Goal: Information Seeking & Learning: Learn about a topic

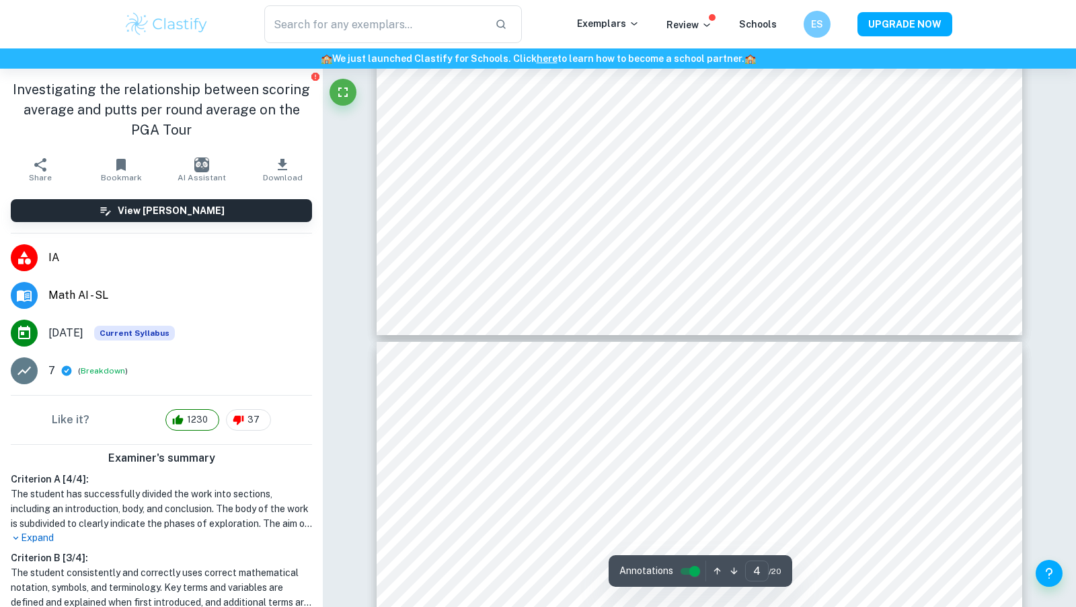
type input "5"
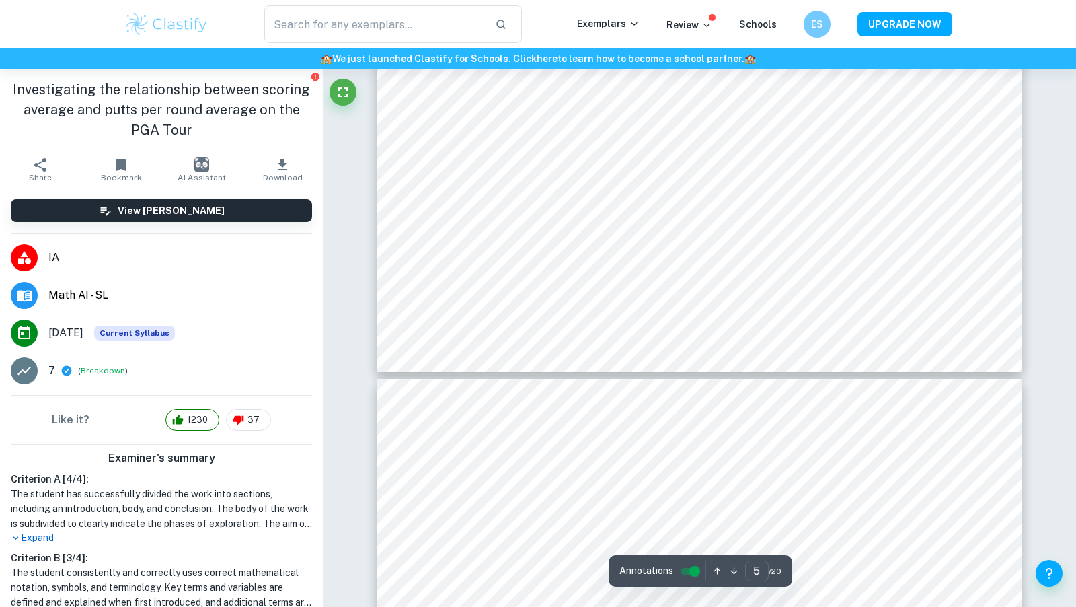
scroll to position [4511, 0]
click at [185, 30] on img at bounding box center [166, 24] width 85 height 27
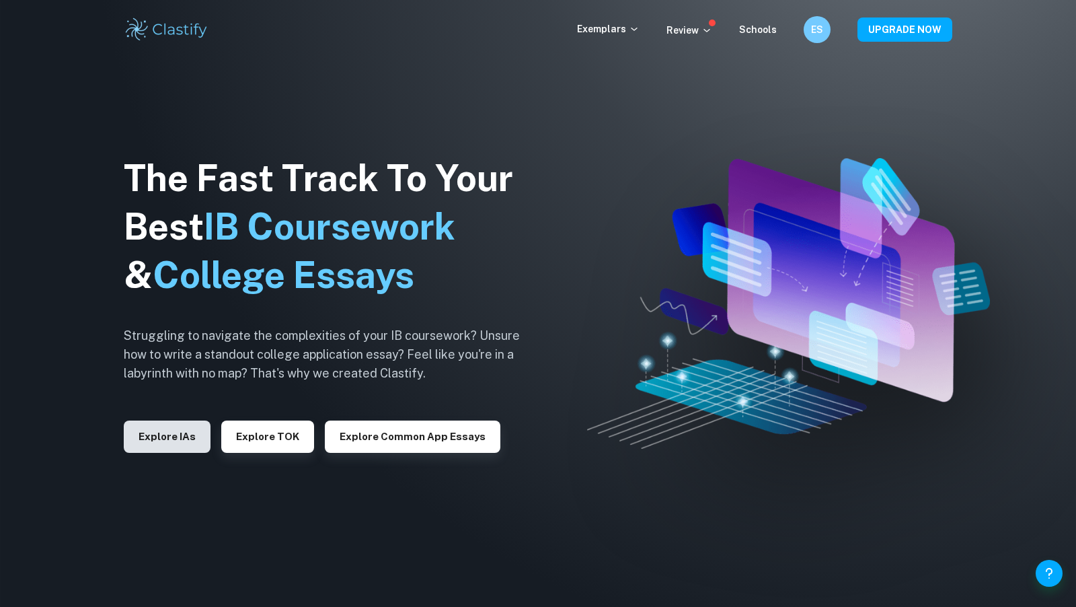
click at [149, 435] on button "Explore IAs" at bounding box center [167, 436] width 87 height 32
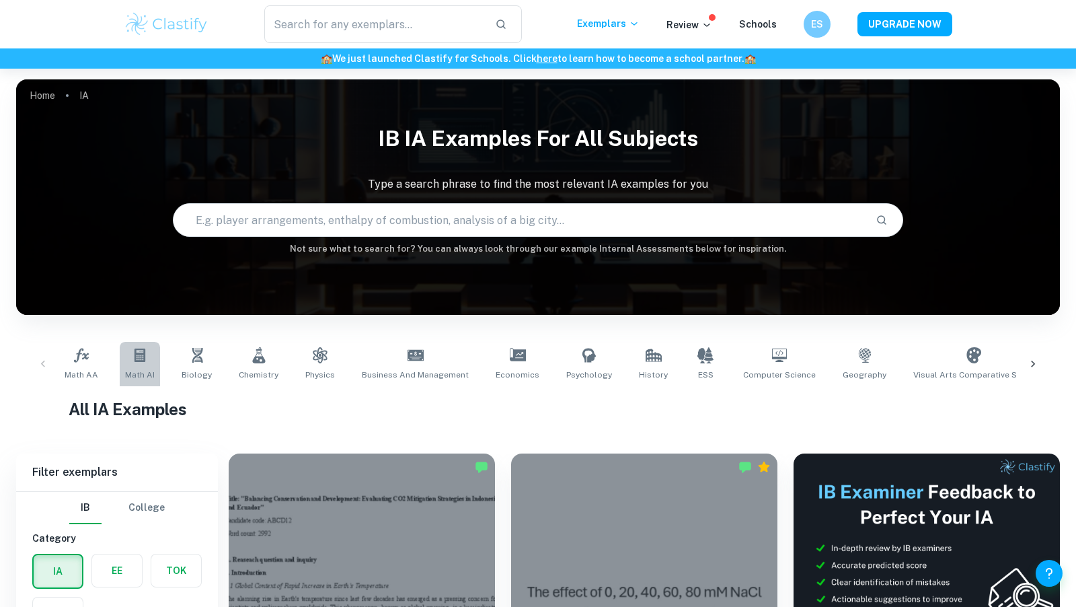
click at [144, 344] on link "Math AI" at bounding box center [140, 364] width 40 height 44
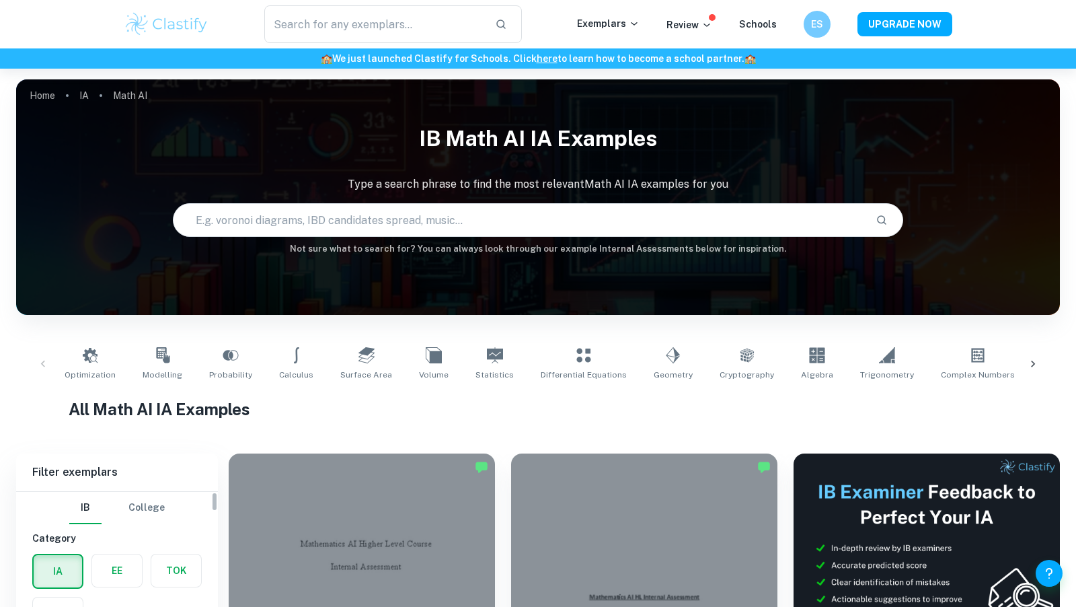
scroll to position [461, 0]
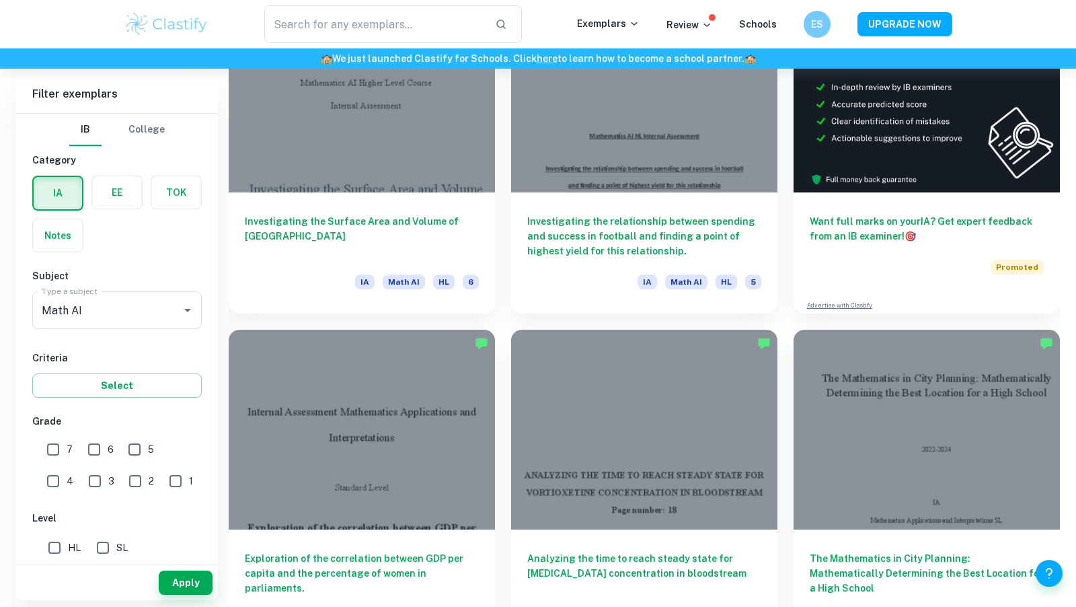
click at [90, 453] on input "6" at bounding box center [94, 449] width 27 height 27
checkbox input "true"
click at [69, 453] on span "7" at bounding box center [70, 449] width 6 height 15
click at [67, 453] on input "7" at bounding box center [53, 449] width 27 height 27
checkbox input "true"
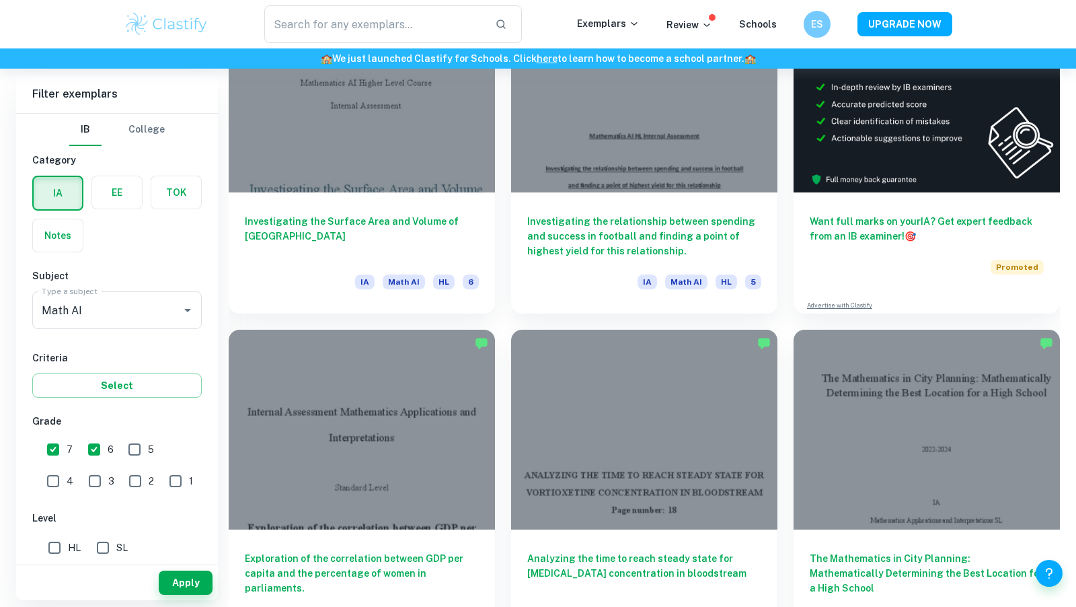
click at [124, 399] on div "IB College Category IA EE TOK Notes Subject Type a subject Math AI Type a subje…" at bounding box center [117, 503] width 202 height 778
click at [100, 542] on input "SL" at bounding box center [102, 547] width 27 height 27
checkbox input "true"
click at [168, 576] on button "Apply" at bounding box center [186, 583] width 54 height 24
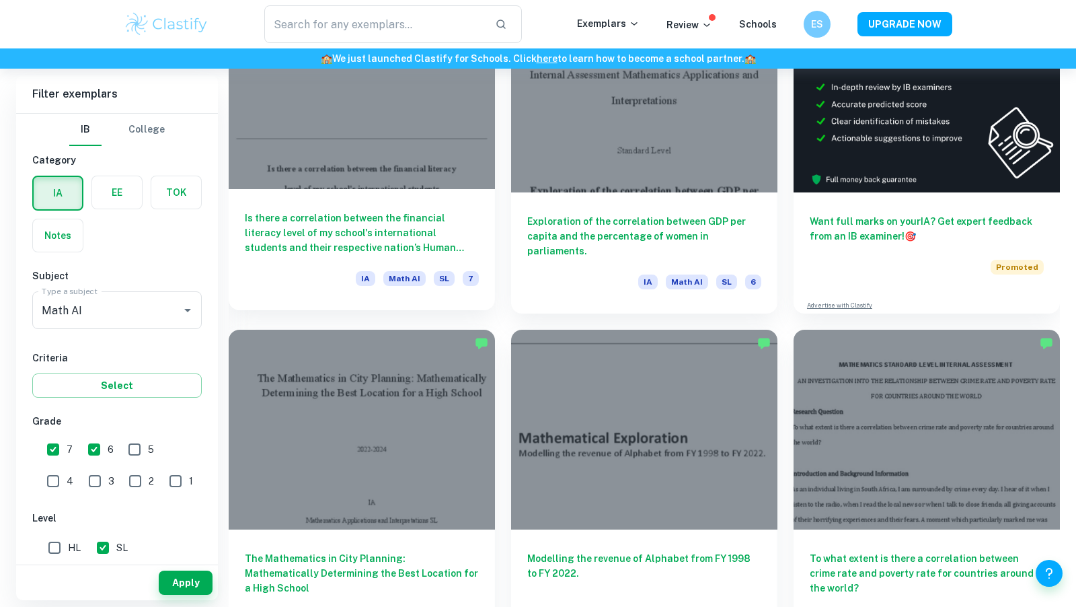
click at [286, 170] on div at bounding box center [362, 89] width 266 height 200
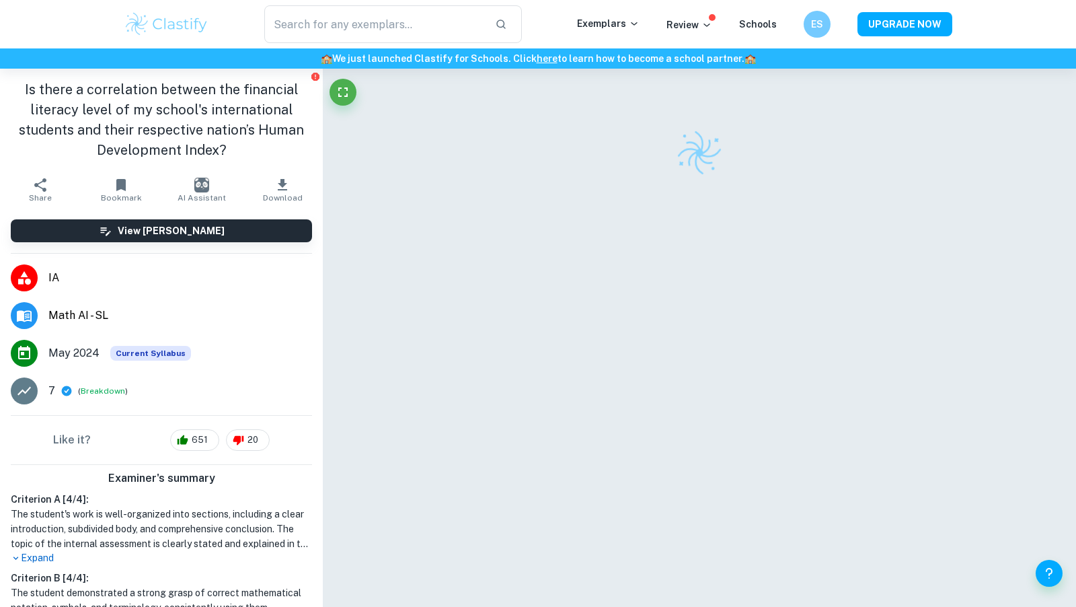
scroll to position [314, 0]
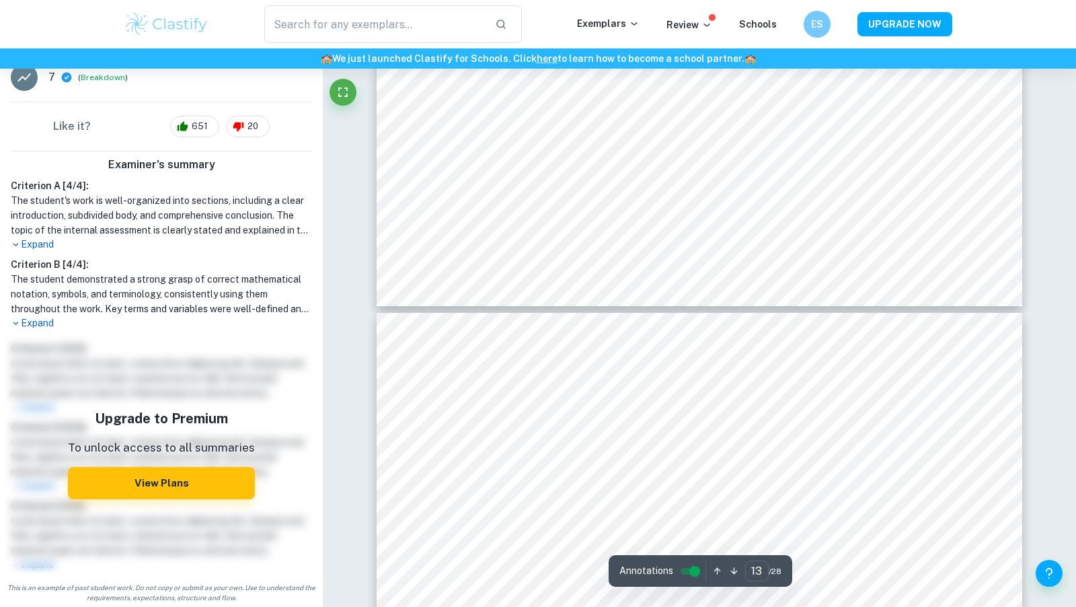
type input "14"
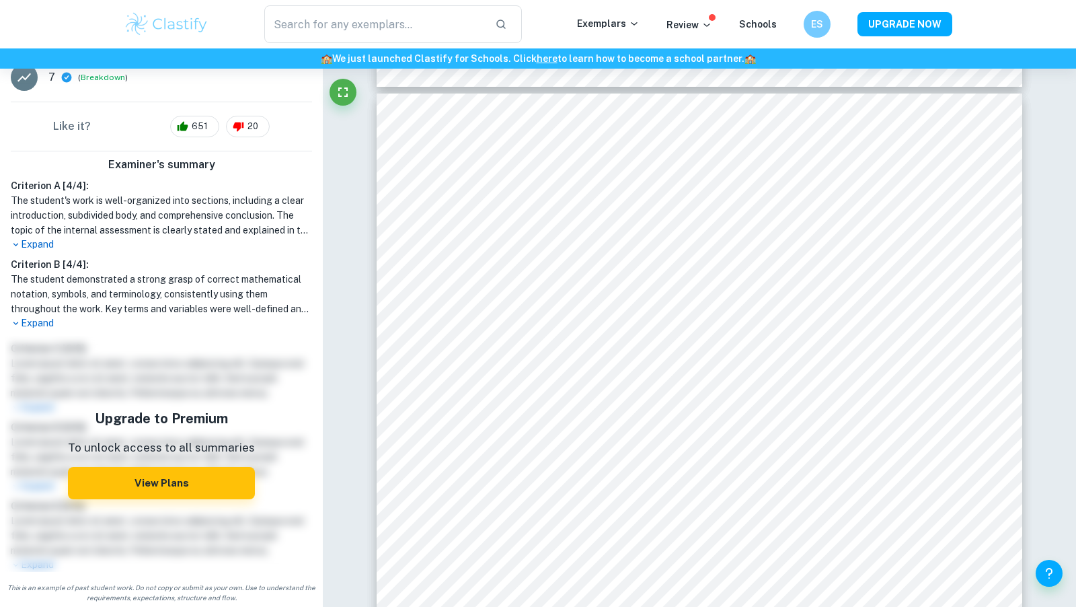
click at [2, 0] on div "​ Exemplars Review Schools ES UPGRADE NOW" at bounding box center [538, 24] width 1076 height 48
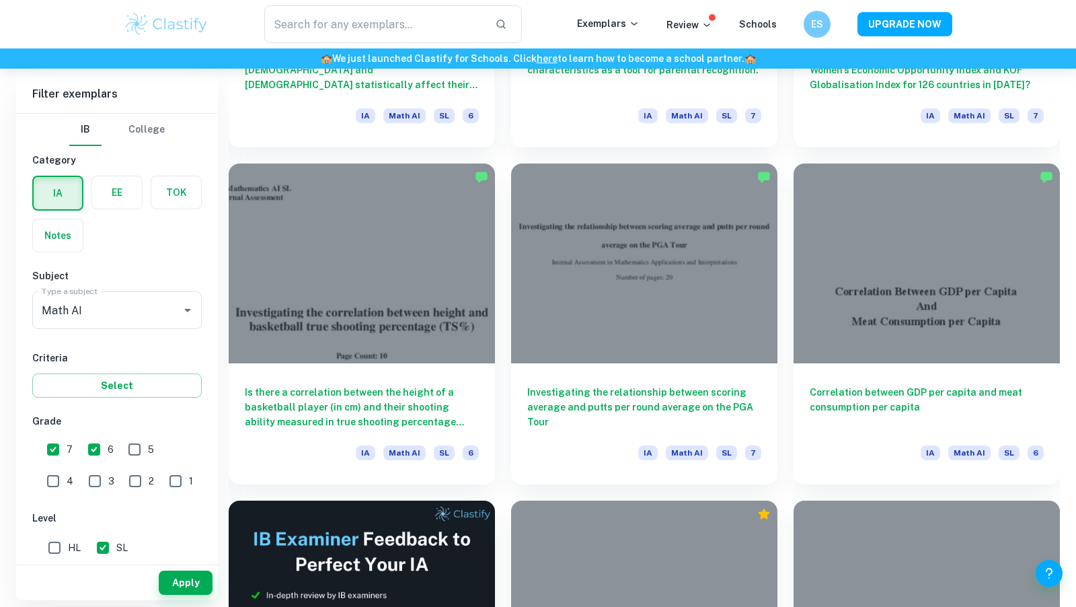
scroll to position [1868, 0]
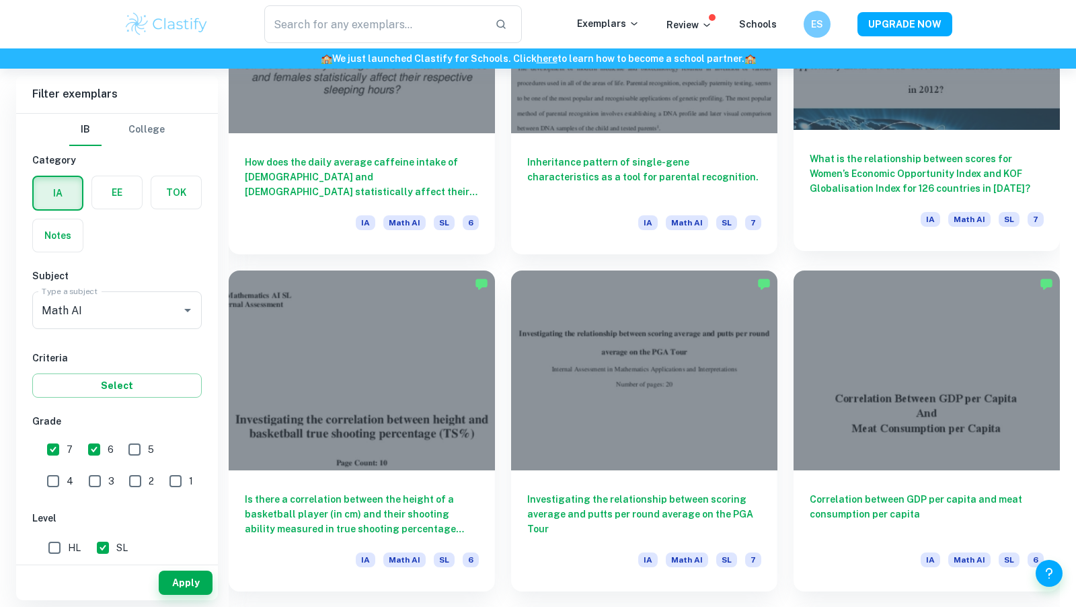
click at [850, 229] on div "IA Math AI SL 7" at bounding box center [927, 223] width 234 height 23
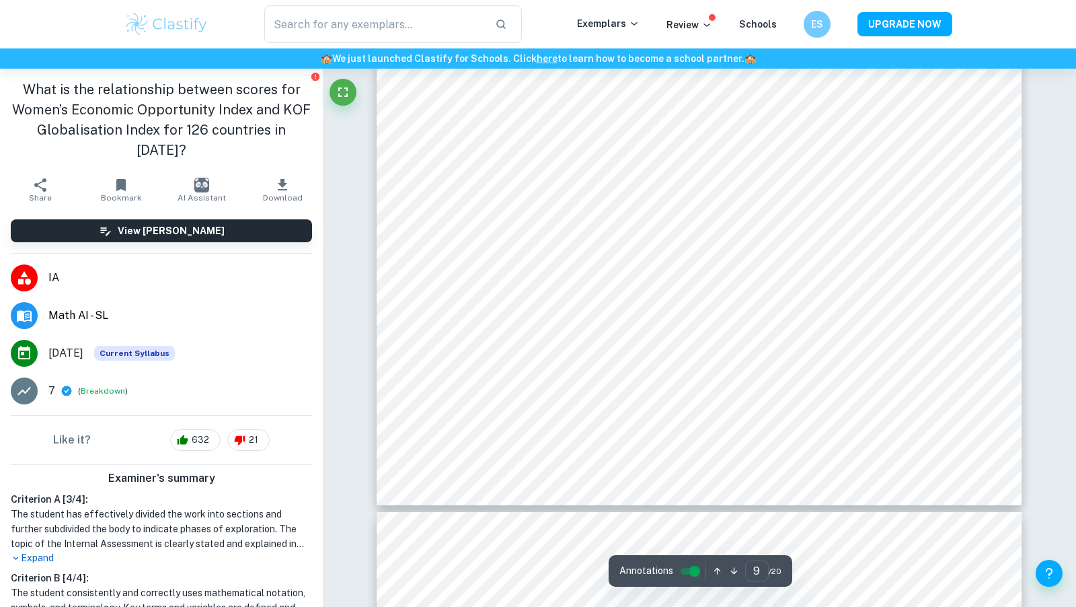
scroll to position [7796, 0]
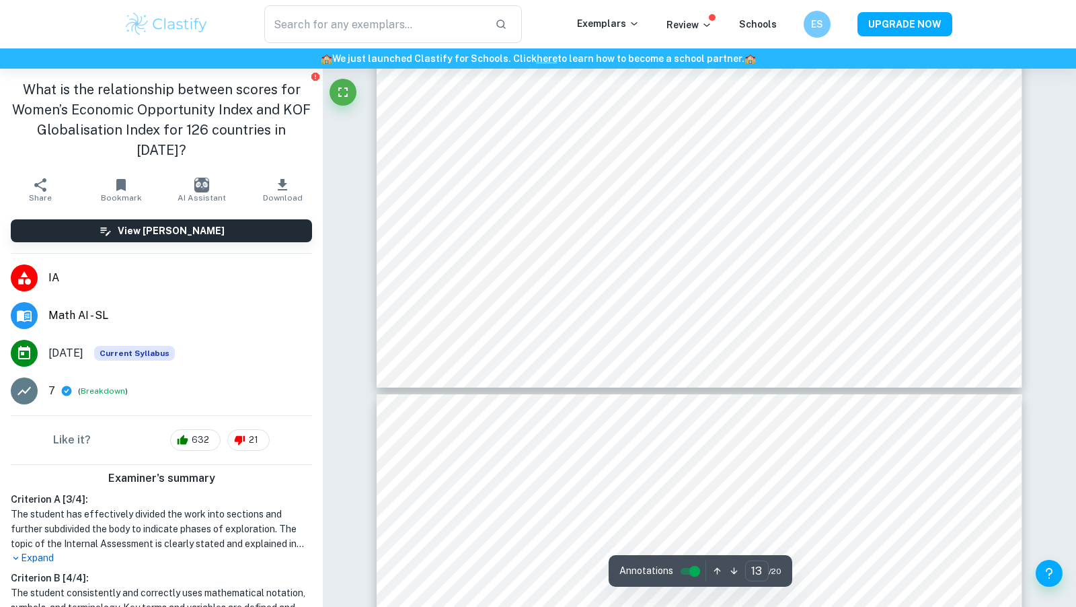
type input "14"
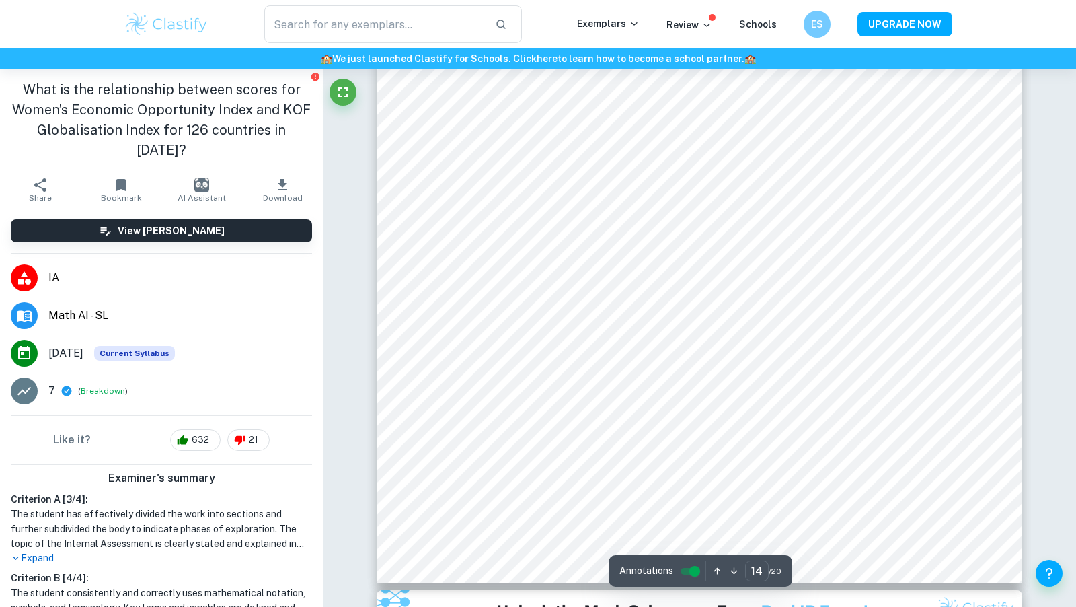
scroll to position [12665, 0]
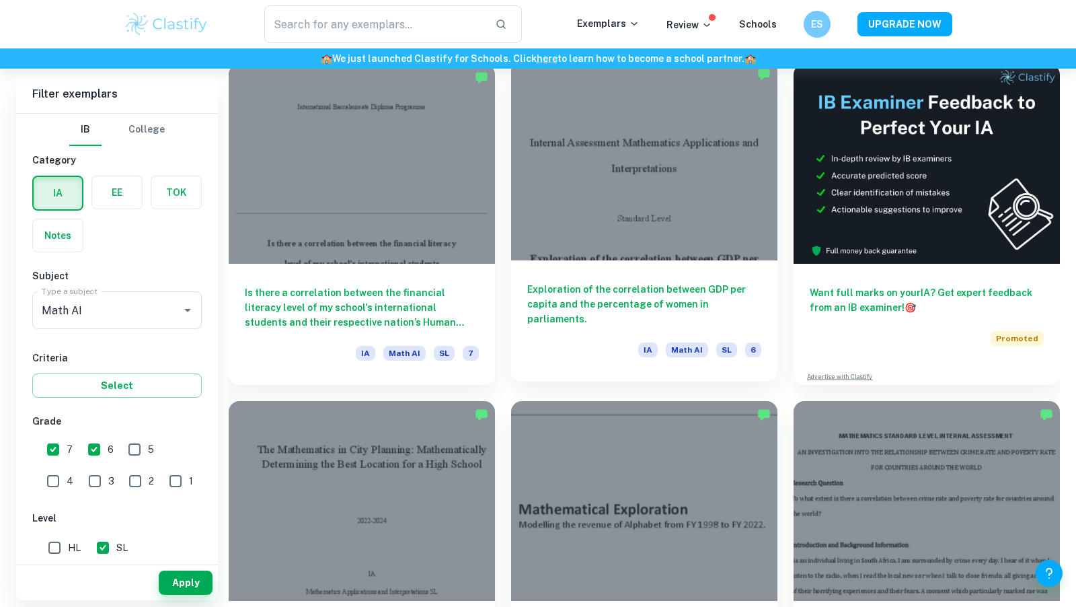
scroll to position [444, 0]
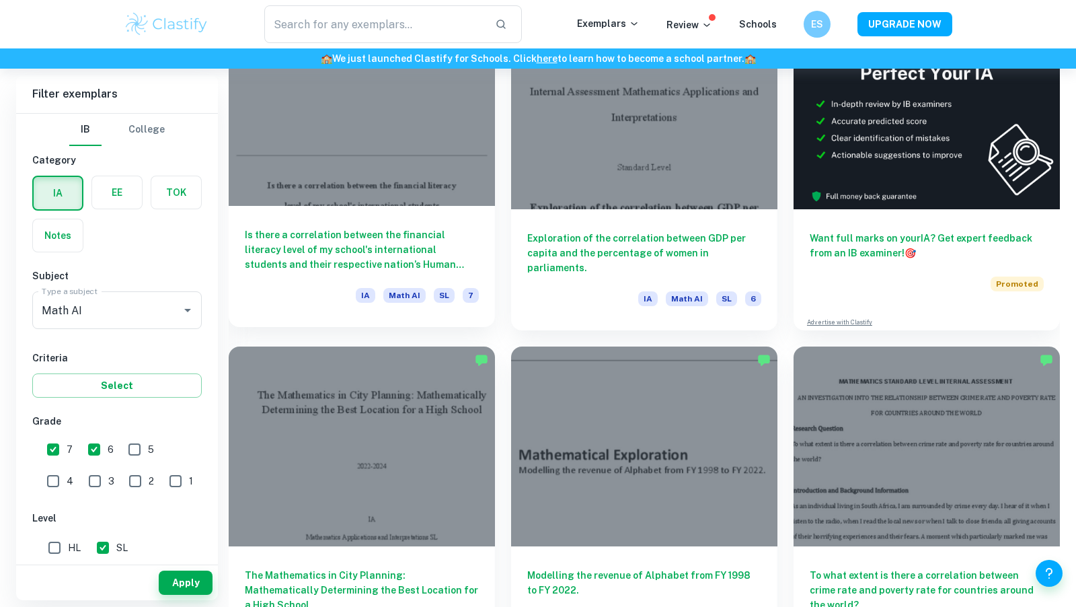
click at [453, 257] on h6 "Is there a correlation between the financial literacy level of my school's inte…" at bounding box center [362, 249] width 234 height 44
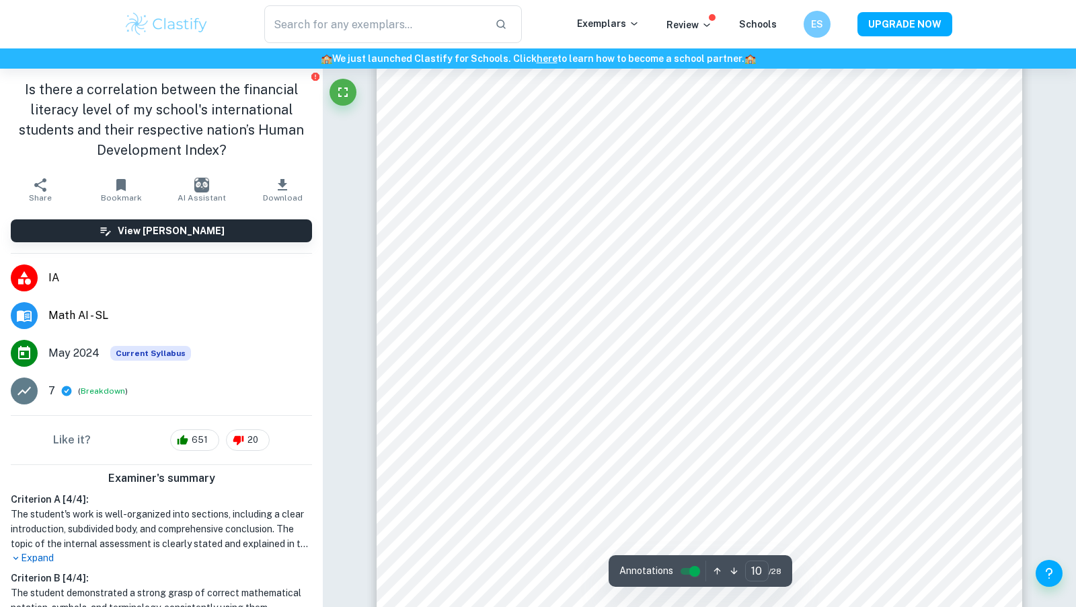
scroll to position [8335, 0]
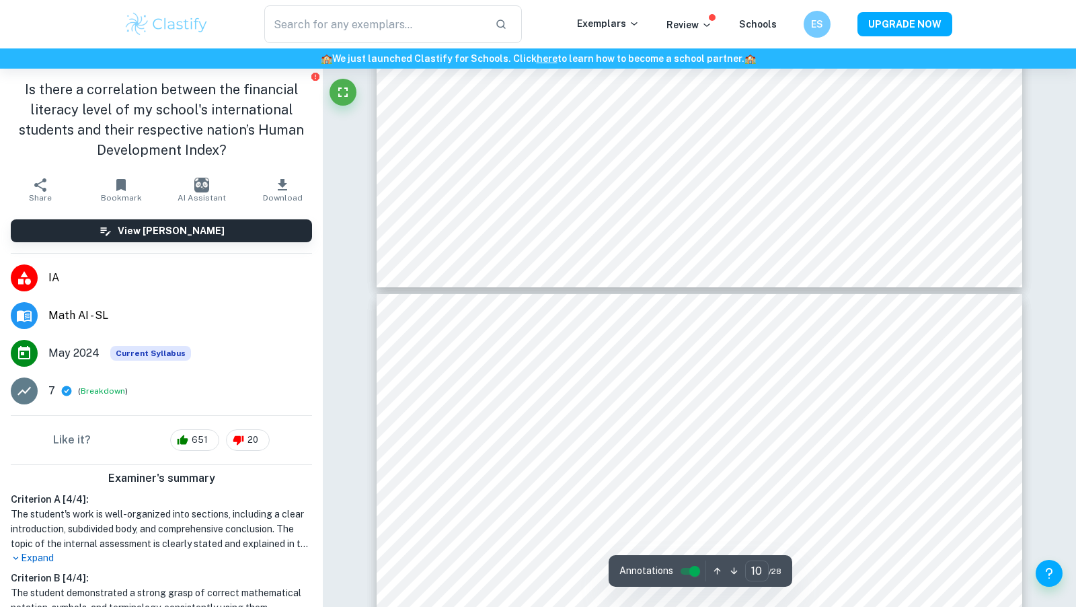
type input "11"
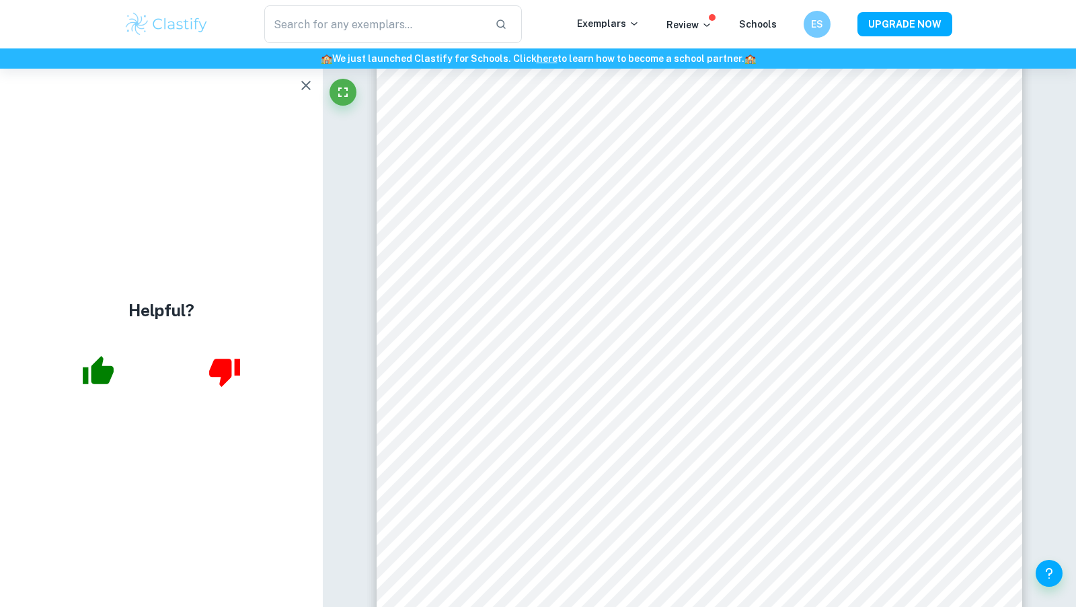
scroll to position [8916, 0]
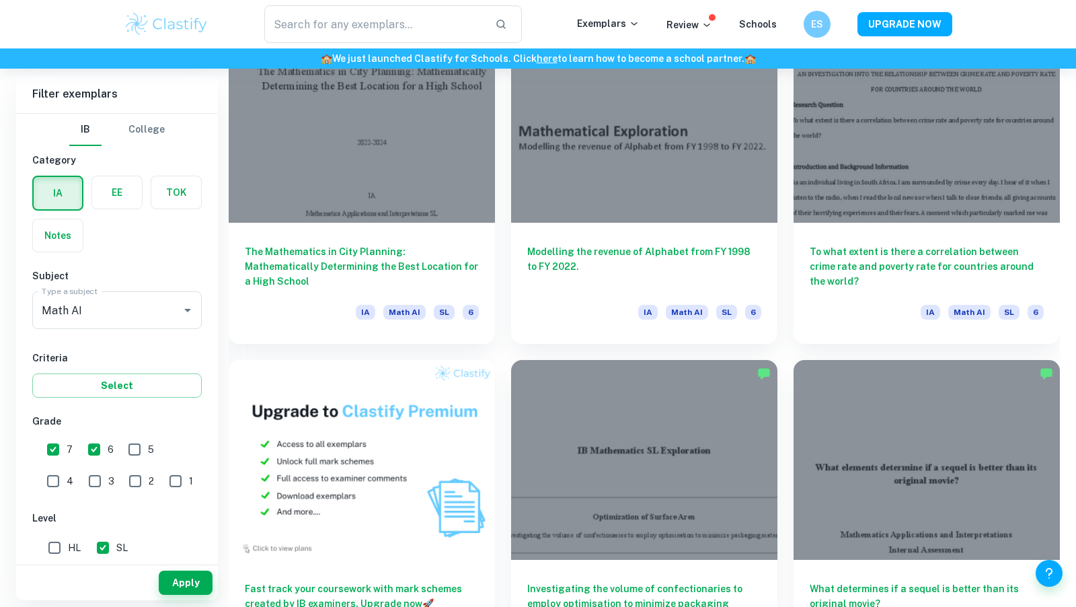
scroll to position [523, 0]
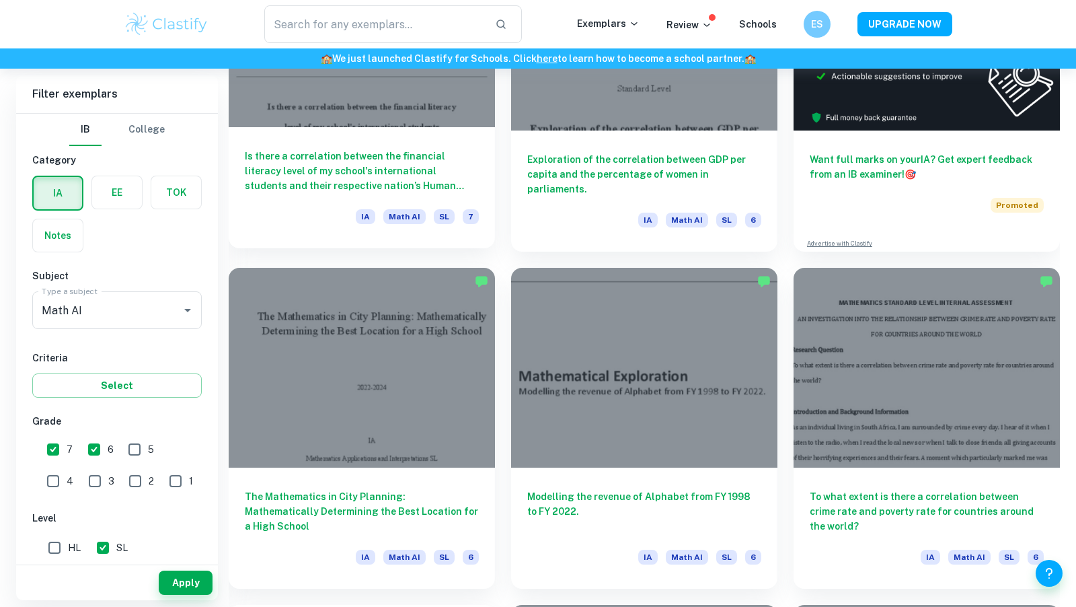
click at [416, 188] on h6 "Is there a correlation between the financial literacy level of my school's inte…" at bounding box center [362, 171] width 234 height 44
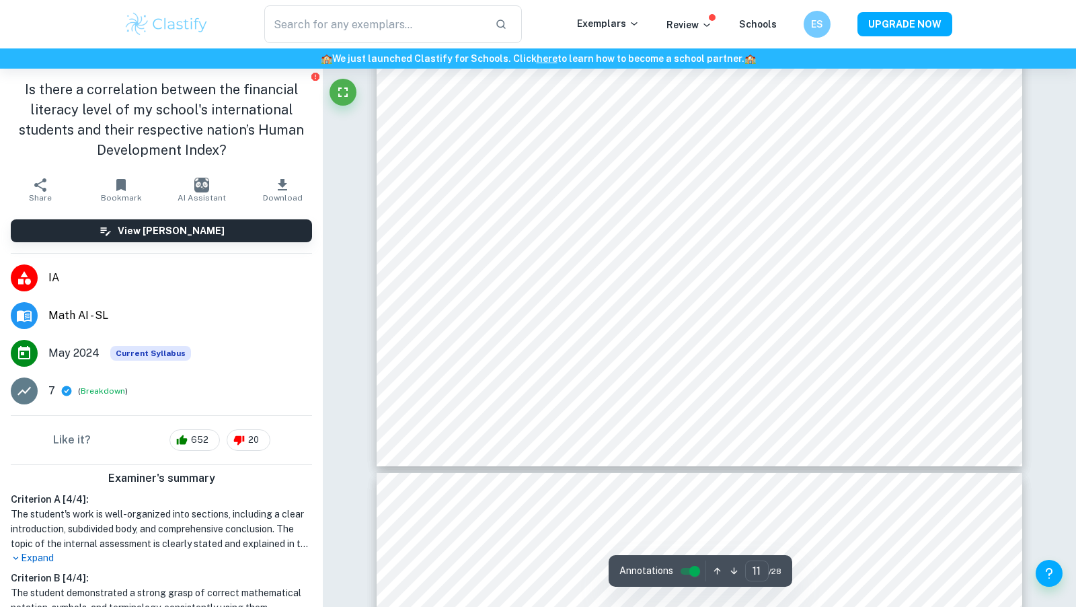
type input "12"
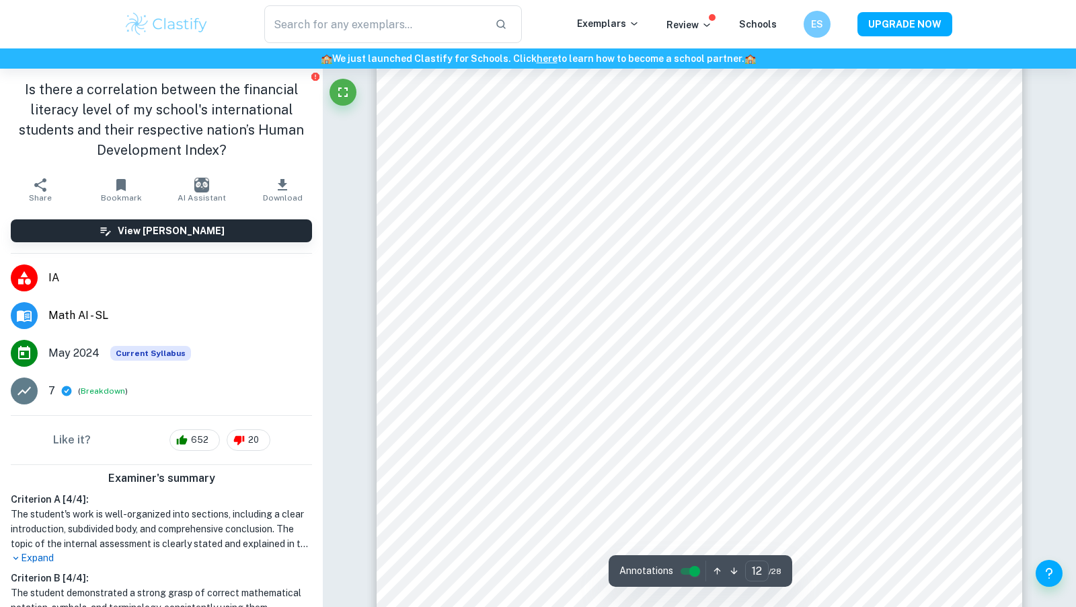
scroll to position [10033, 0]
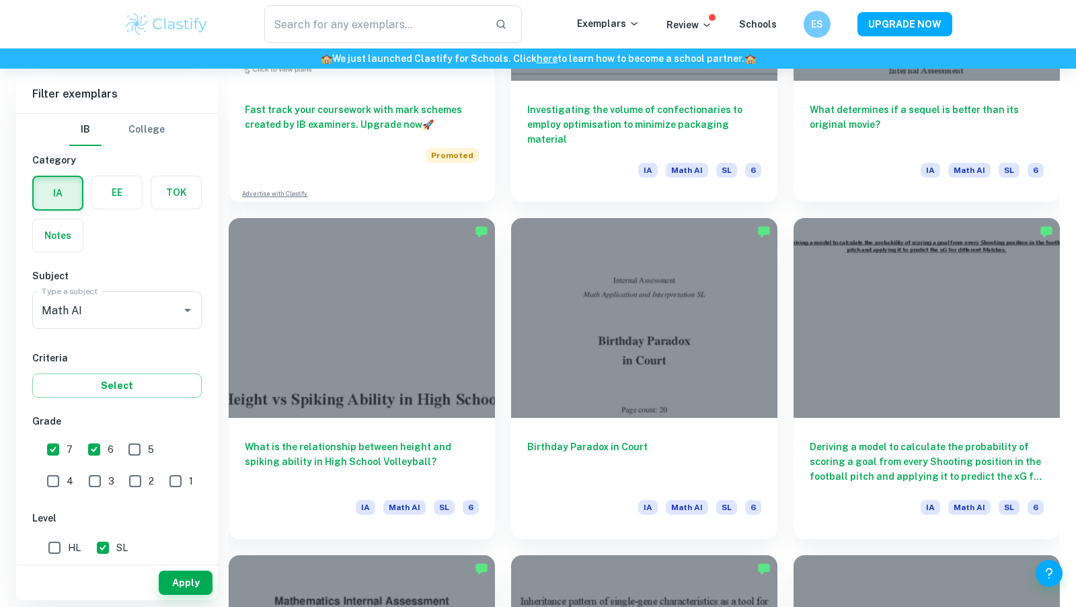
scroll to position [1632, 0]
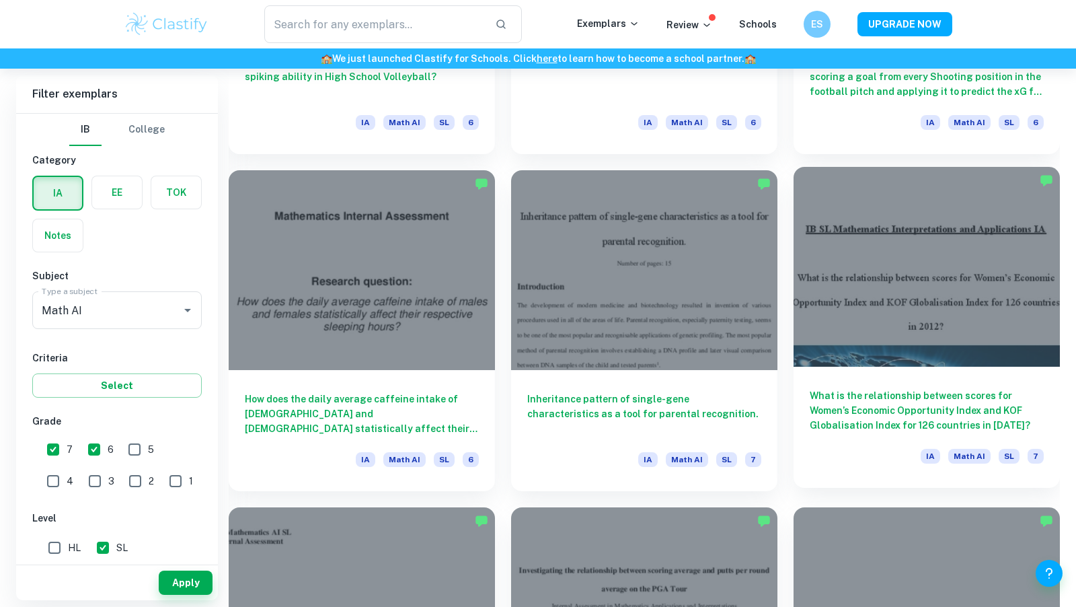
click at [897, 423] on h6 "What is the relationship between scores for Women’s Economic Opportunity Index …" at bounding box center [927, 410] width 234 height 44
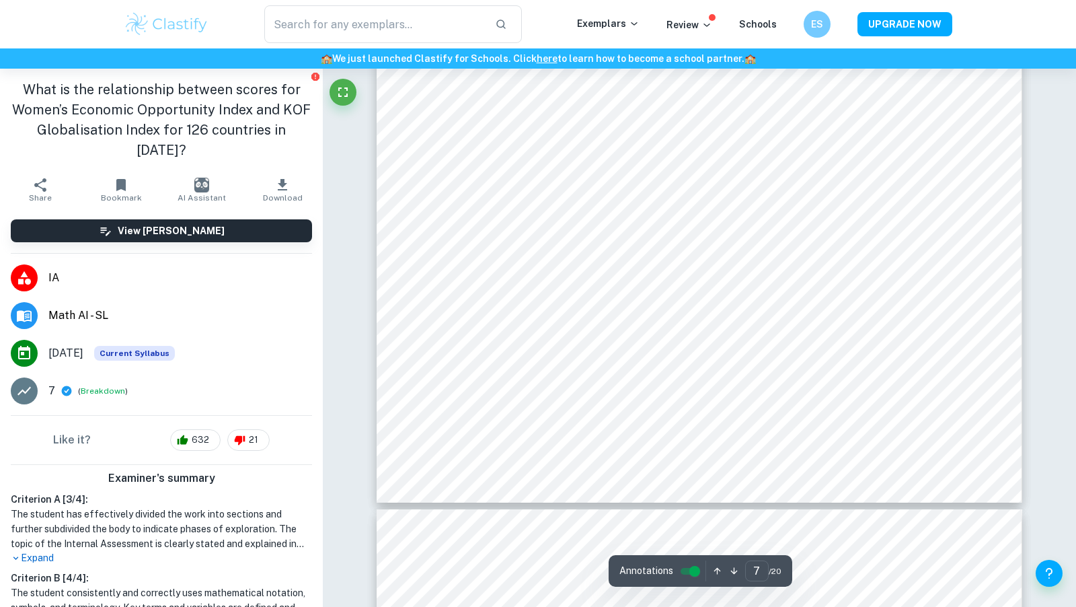
scroll to position [6161, 0]
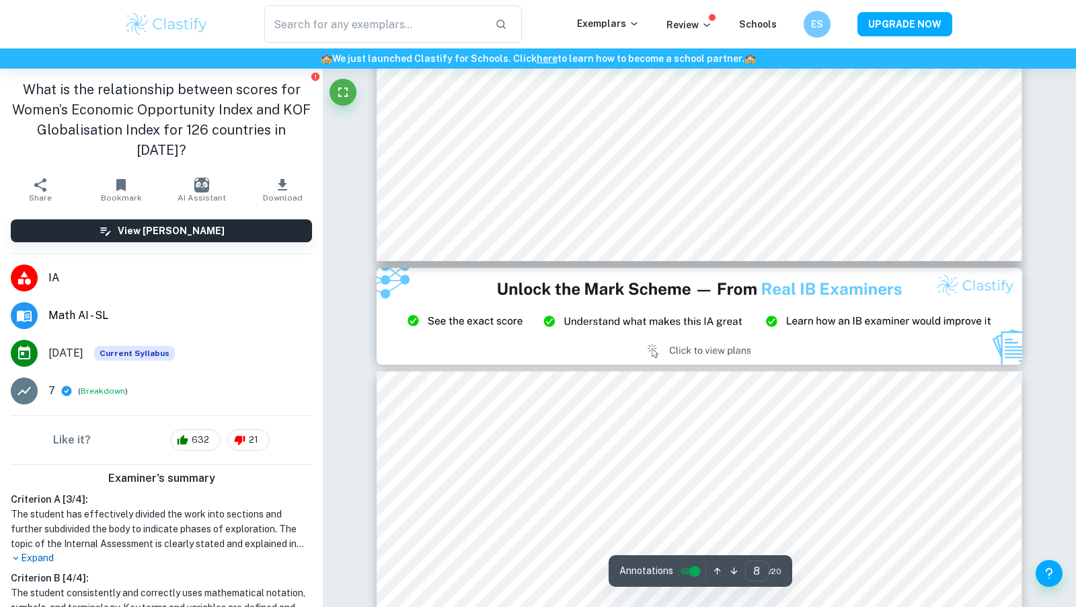
type input "9"
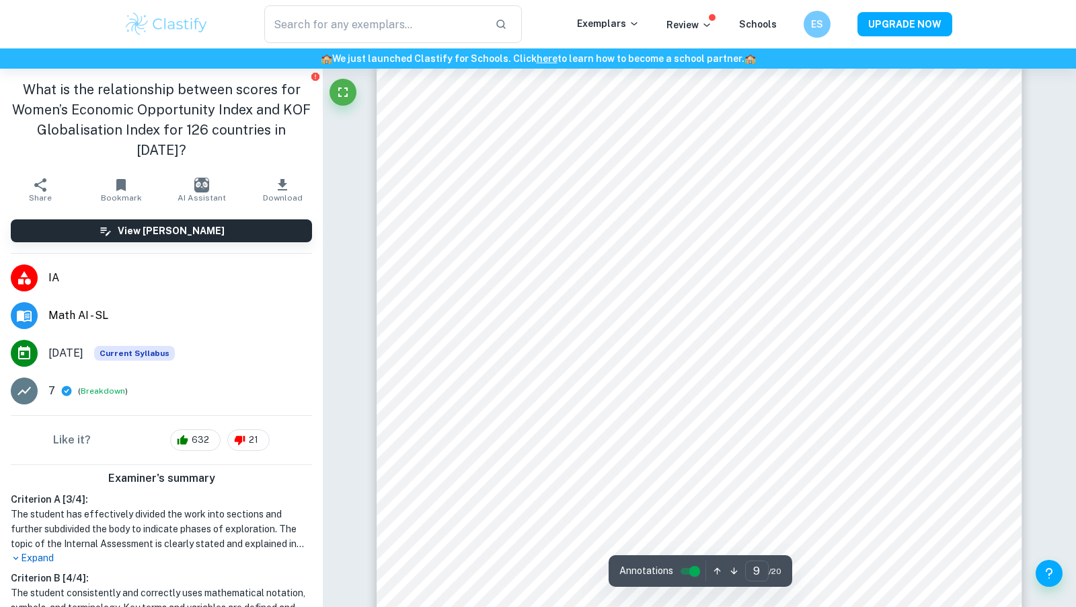
scroll to position [7777, 0]
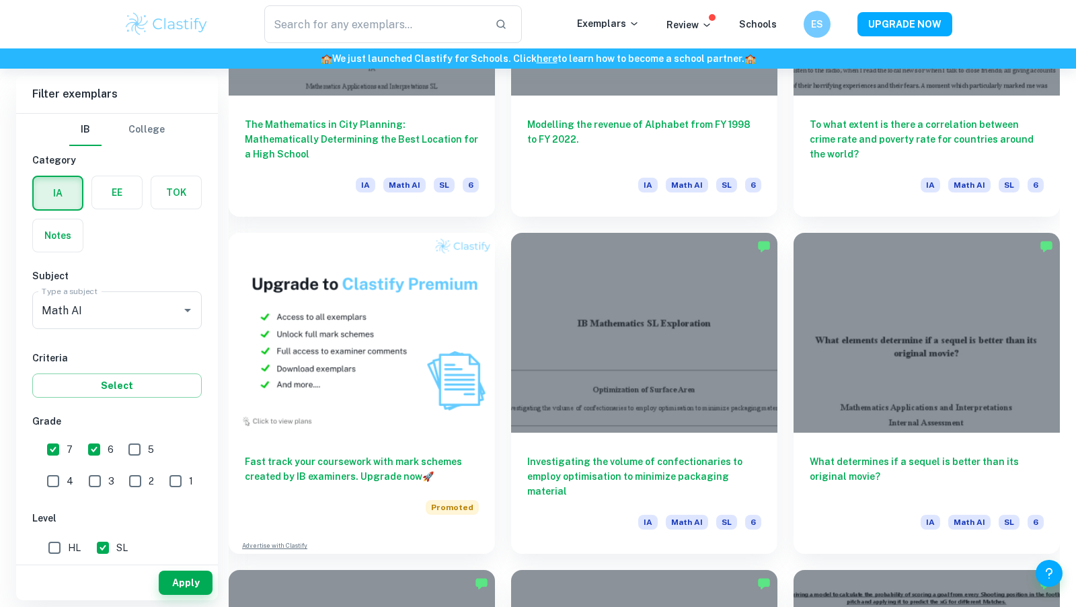
scroll to position [1455, 0]
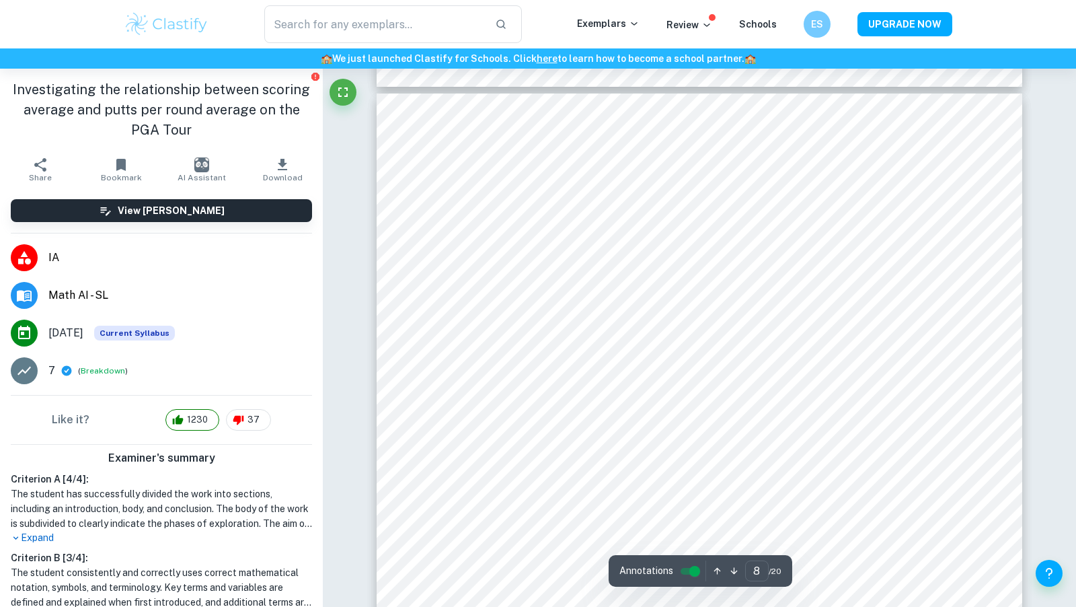
scroll to position [6315, 0]
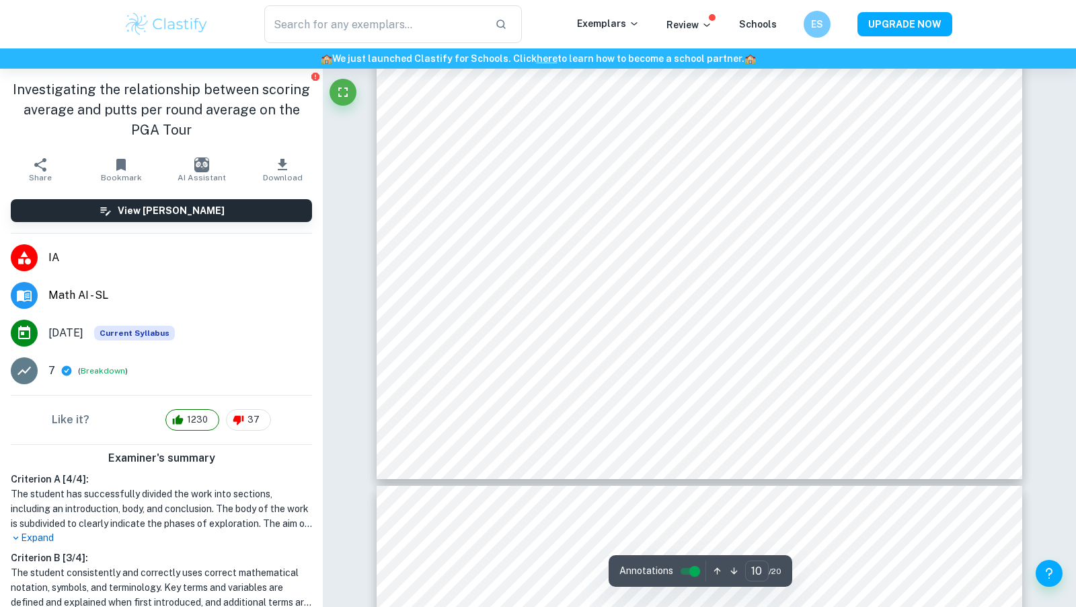
type input "11"
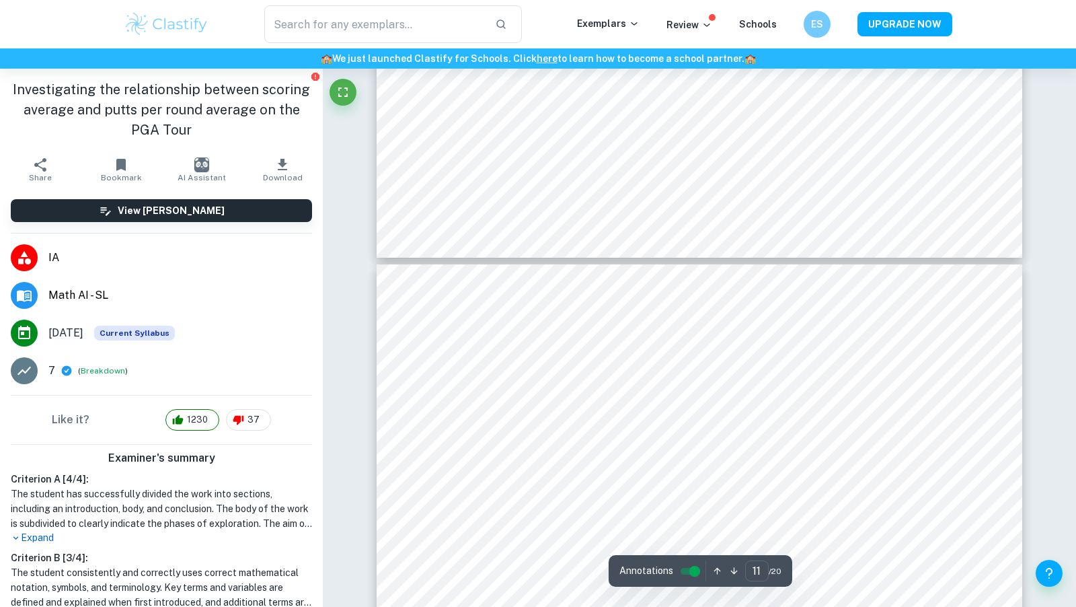
scroll to position [9317, 0]
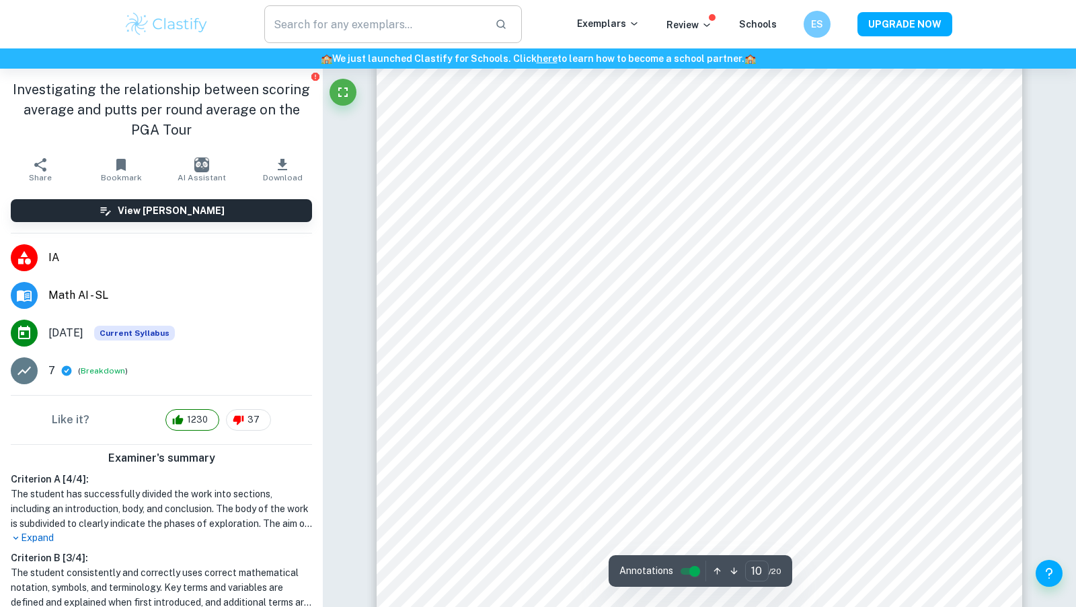
scroll to position [8707, 0]
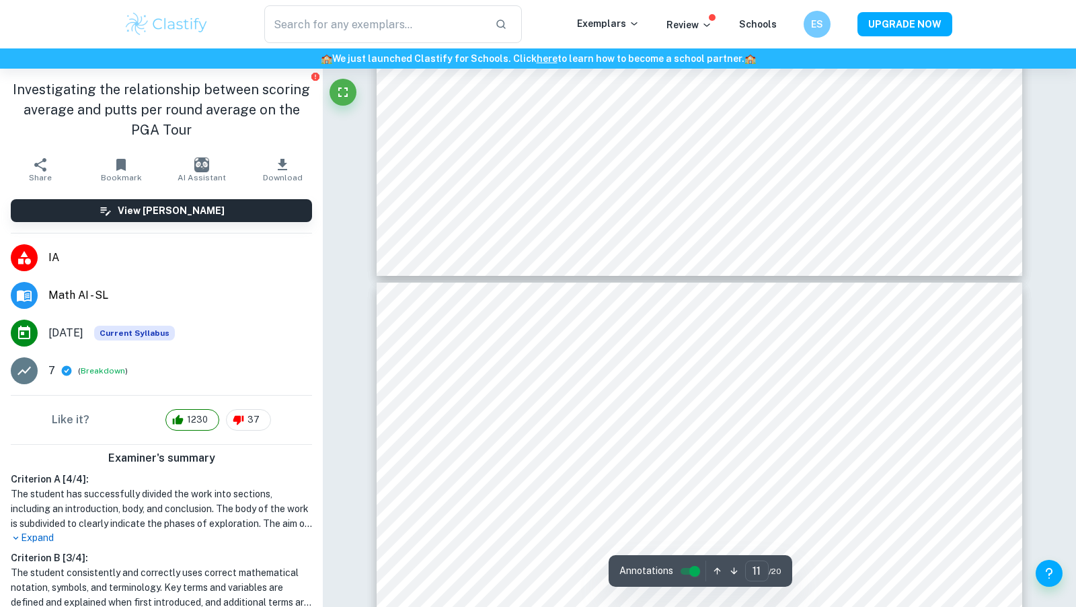
type input "12"
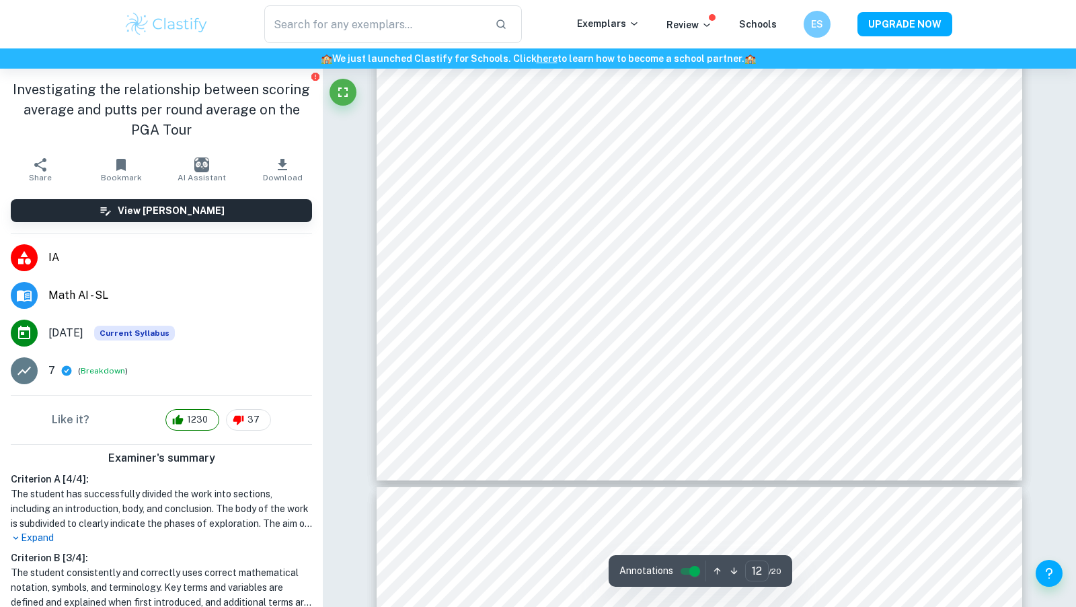
scroll to position [10995, 0]
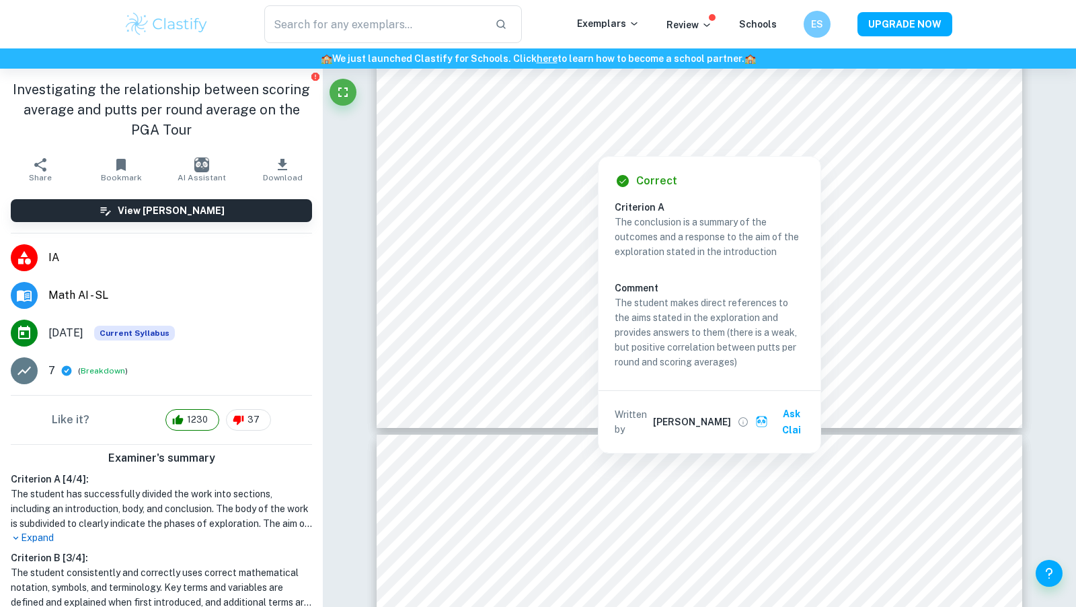
click at [320, 80] on icon "Report issue" at bounding box center [315, 76] width 11 height 11
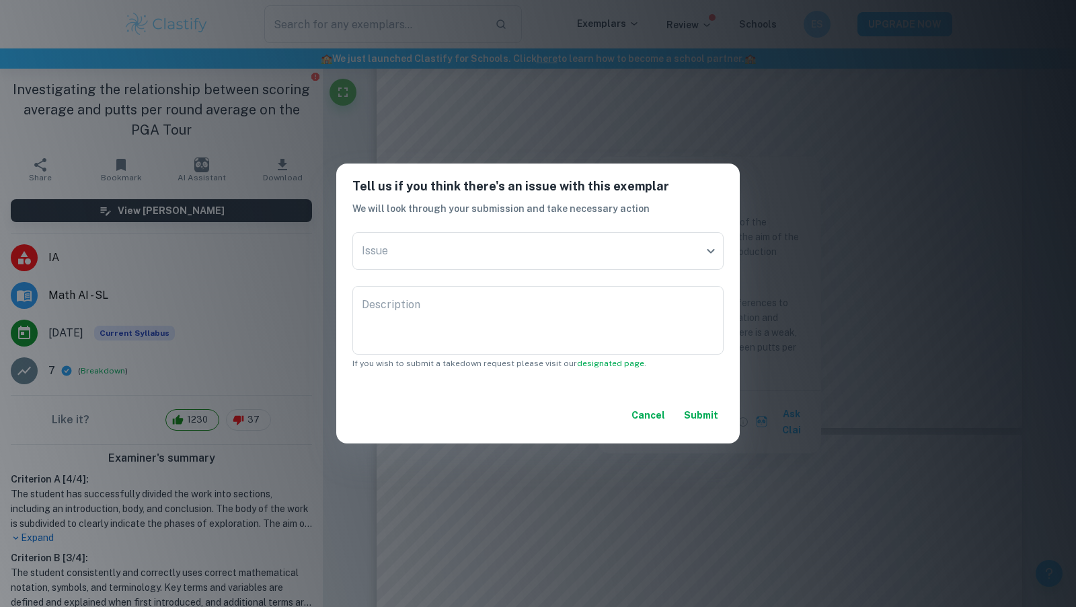
click at [424, 131] on div "Tell us if you think there's an issue with this exemplar We will look through y…" at bounding box center [538, 303] width 1076 height 607
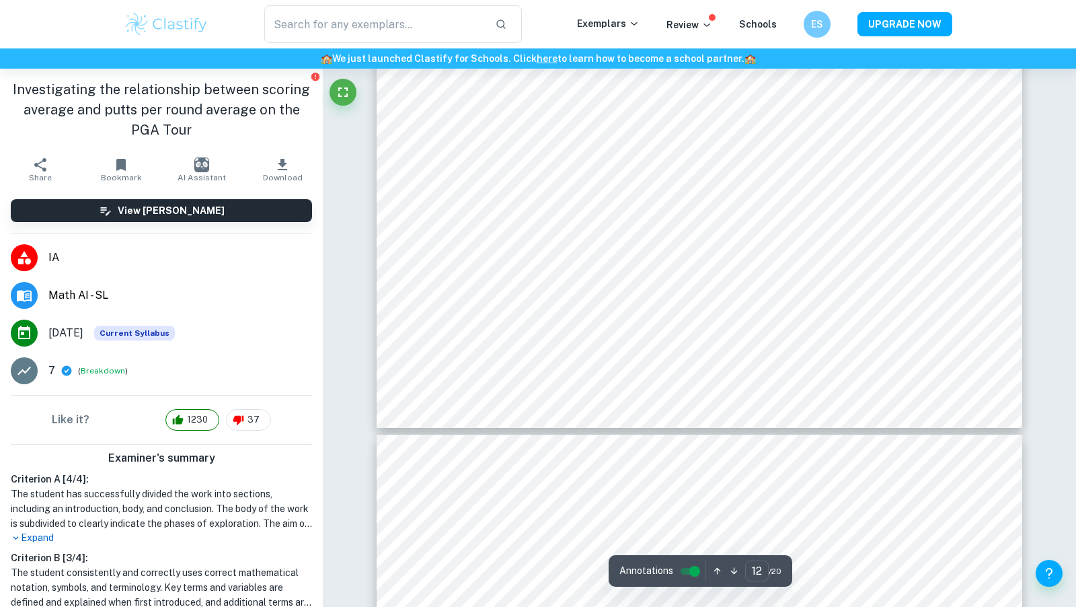
scroll to position [293, 0]
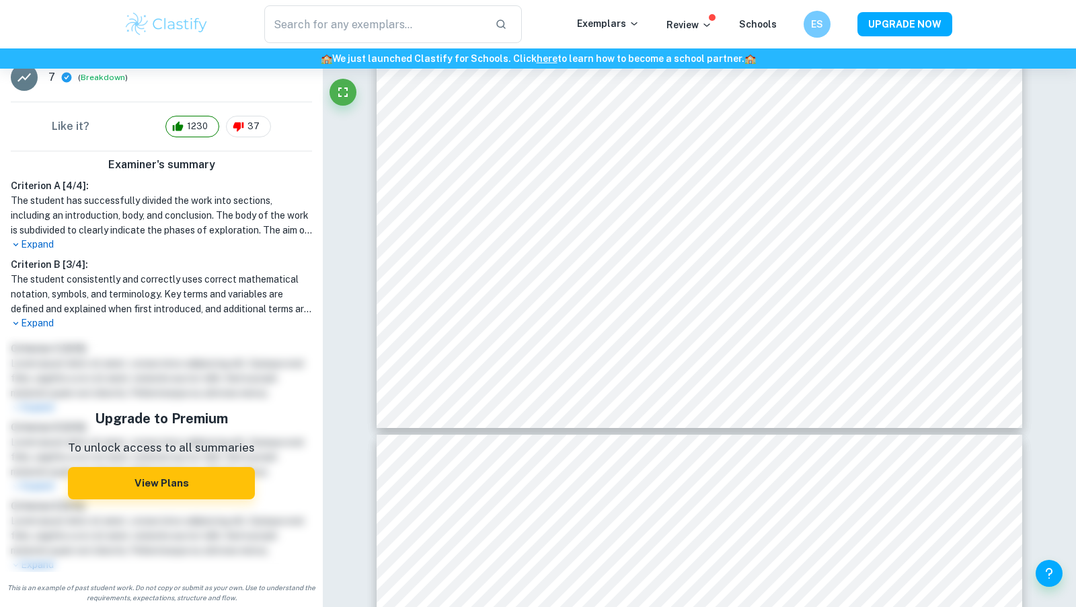
click at [36, 323] on p "Expand" at bounding box center [161, 323] width 301 height 14
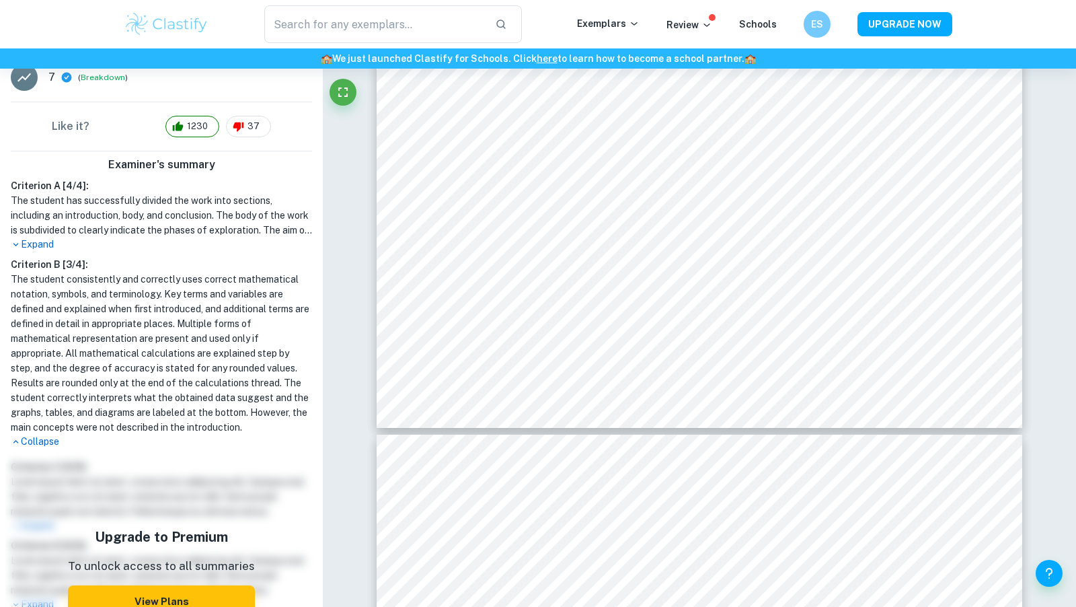
click at [28, 244] on p "Expand" at bounding box center [161, 244] width 301 height 14
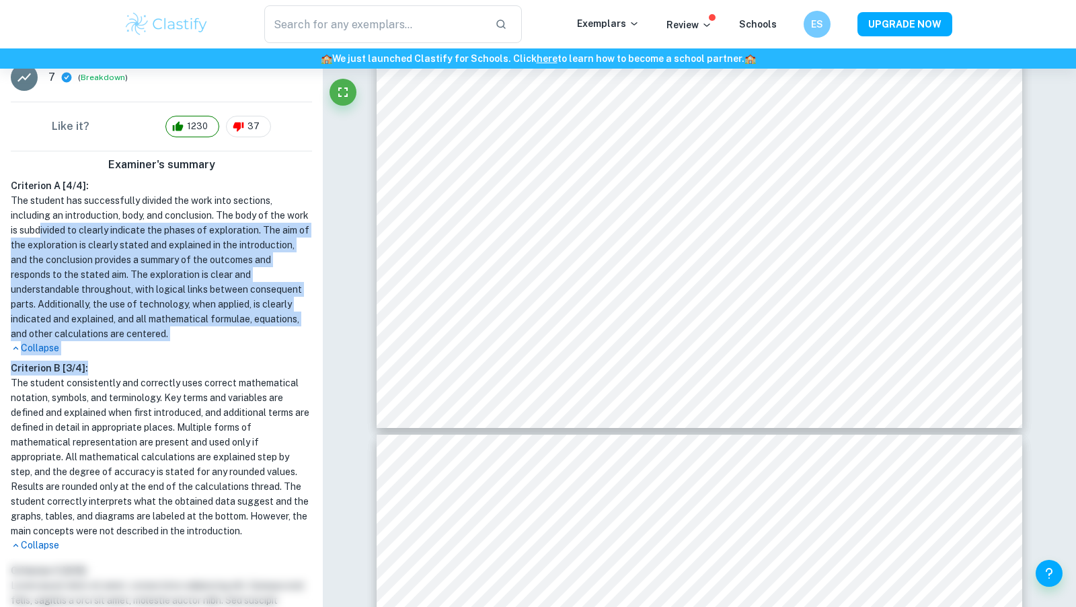
drag, startPoint x: 215, startPoint y: 363, endPoint x: 42, endPoint y: 228, distance: 219.1
click at [42, 228] on div "Criterion A [ 4 / 4 ]: The student has successfully divided the work into secti…" at bounding box center [161, 365] width 312 height 374
click at [42, 228] on h1 "The student has successfully divided the work into sections, including an intro…" at bounding box center [161, 267] width 301 height 148
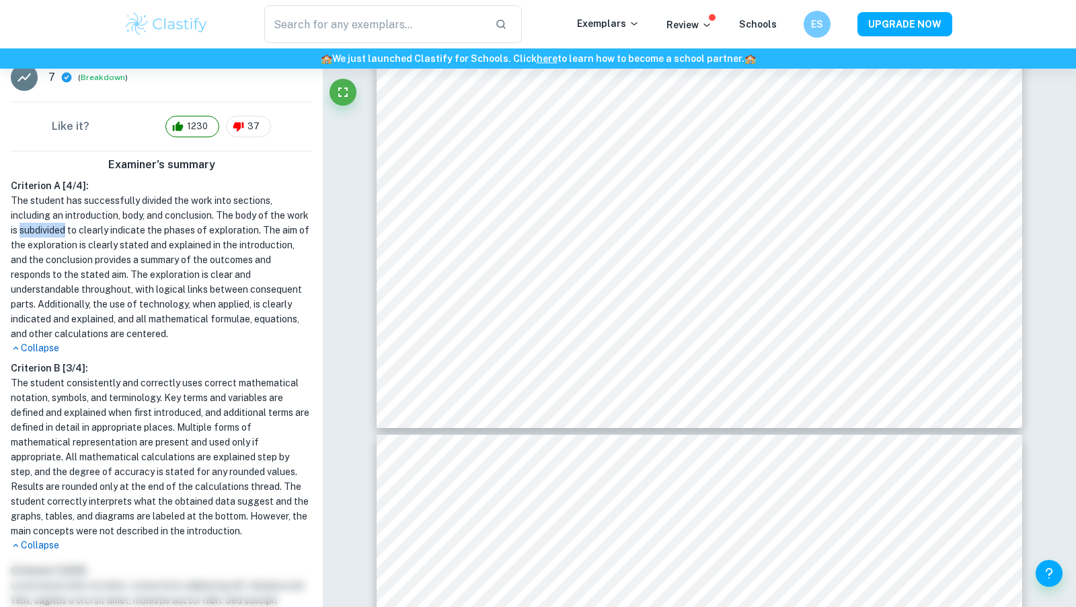
click at [42, 228] on h1 "The student has successfully divided the work into sections, including an intro…" at bounding box center [161, 267] width 301 height 148
click at [23, 209] on h1 "The student has successfully divided the work into sections, including an intro…" at bounding box center [161, 267] width 301 height 148
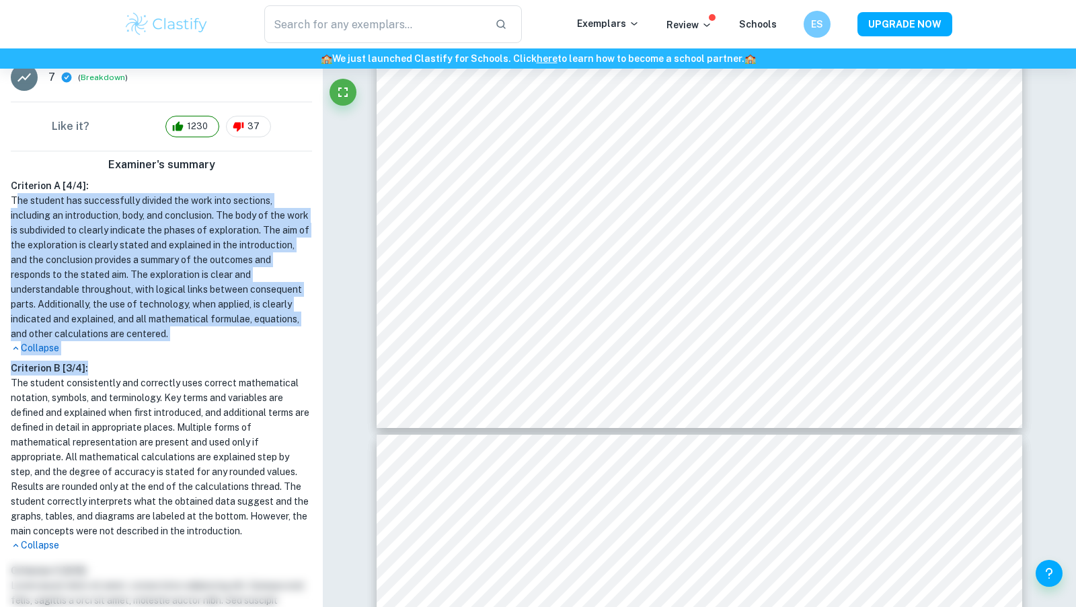
drag, startPoint x: 14, startPoint y: 203, endPoint x: 221, endPoint y: 356, distance: 257.4
click at [223, 359] on div "Criterion A [ 4 / 4 ]: The student has successfully divided the work into secti…" at bounding box center [161, 365] width 312 height 374
click at [190, 326] on h1 "The student has successfully divided the work into sections, including an intro…" at bounding box center [161, 267] width 301 height 148
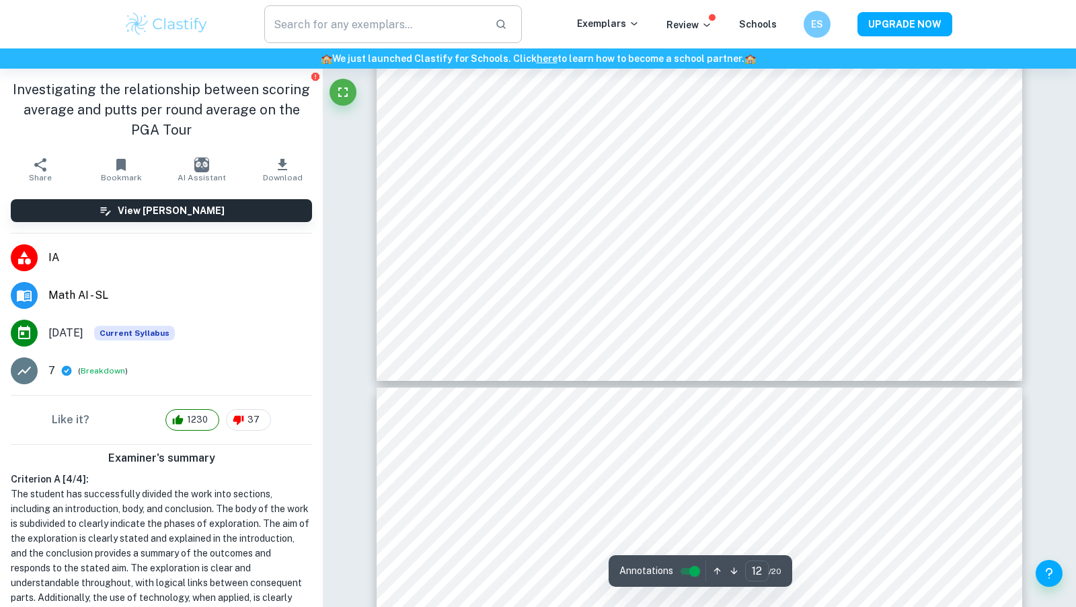
scroll to position [11051, 0]
